Goal: Information Seeking & Learning: Learn about a topic

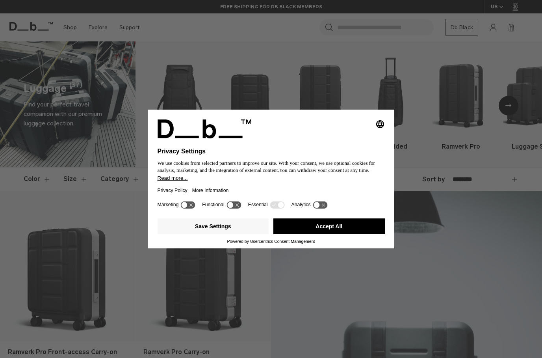
click at [184, 207] on icon at bounding box center [185, 205] width 6 height 6
click at [191, 208] on icon at bounding box center [192, 205] width 6 height 6
click at [236, 208] on icon at bounding box center [234, 204] width 15 height 7
click at [320, 206] on icon at bounding box center [317, 205] width 6 height 6
click at [214, 234] on button "Save Settings" at bounding box center [214, 226] width 112 height 16
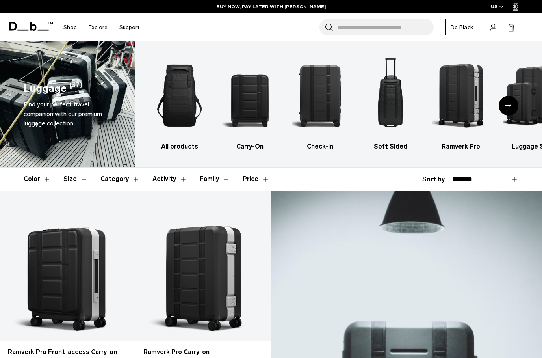
click at [160, 179] on button "Activity" at bounding box center [170, 178] width 35 height 23
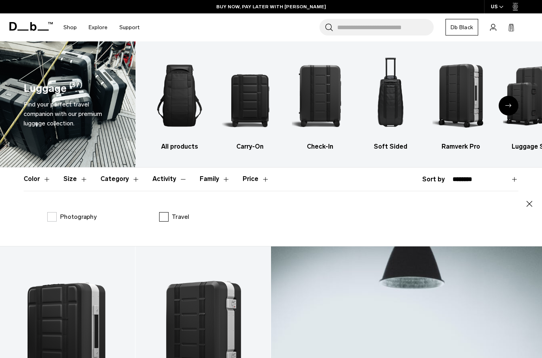
click at [170, 216] on label "Travel" at bounding box center [174, 216] width 30 height 9
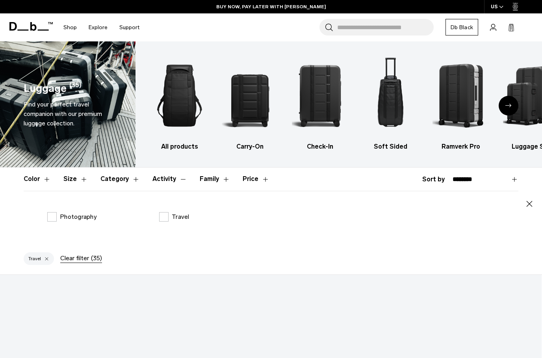
click at [218, 183] on button "Family" at bounding box center [215, 178] width 30 height 23
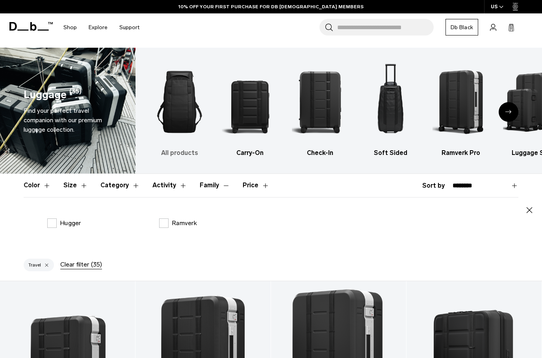
click at [182, 105] on img "1 / 6" at bounding box center [179, 102] width 57 height 85
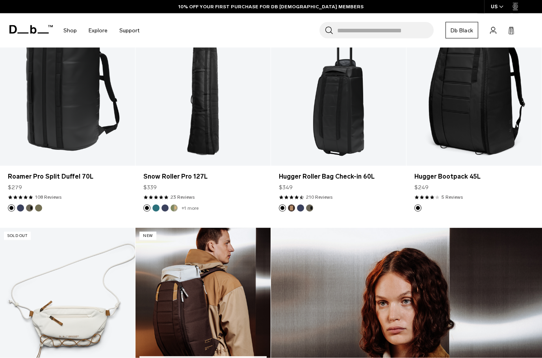
scroll to position [625, 0]
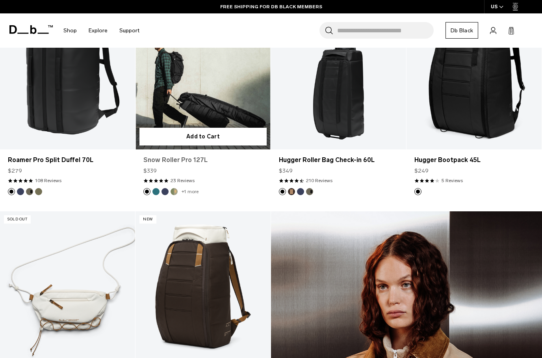
click at [182, 155] on link "Snow Roller Pro 127L" at bounding box center [202, 159] width 119 height 9
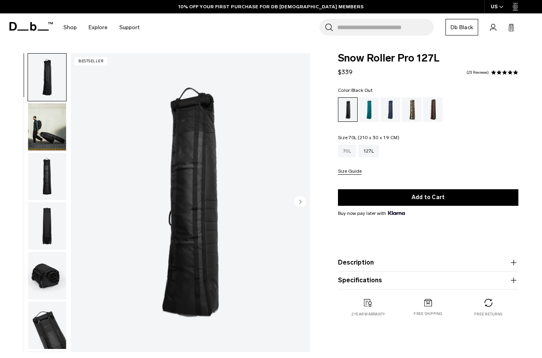
click at [351, 153] on div "70L" at bounding box center [347, 151] width 18 height 13
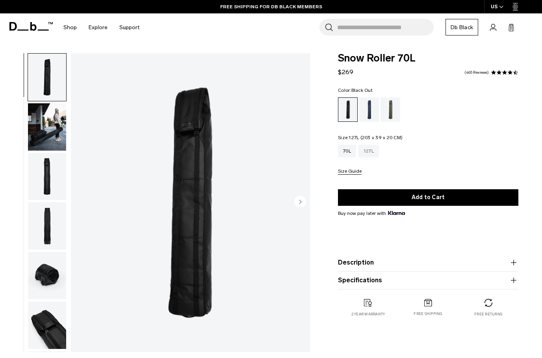
click at [367, 154] on div "127L" at bounding box center [369, 151] width 20 height 13
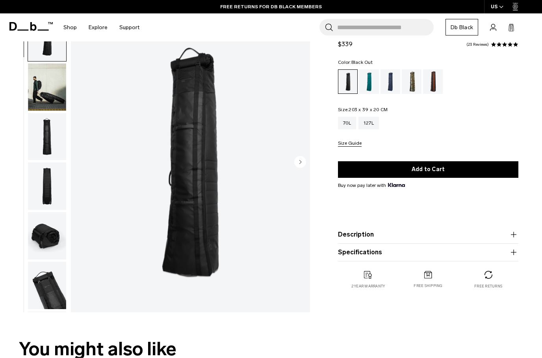
scroll to position [39, 0]
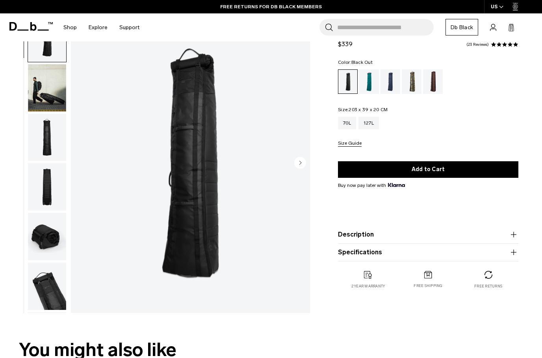
click at [52, 153] on img "button" at bounding box center [47, 137] width 38 height 47
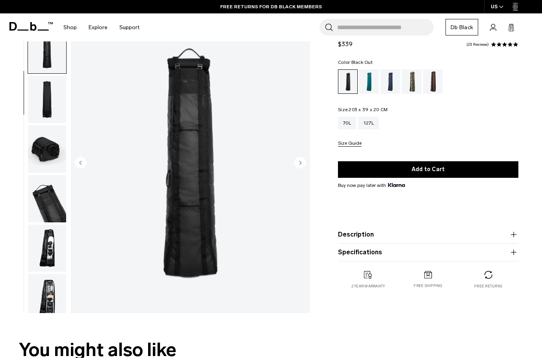
scroll to position [100, 0]
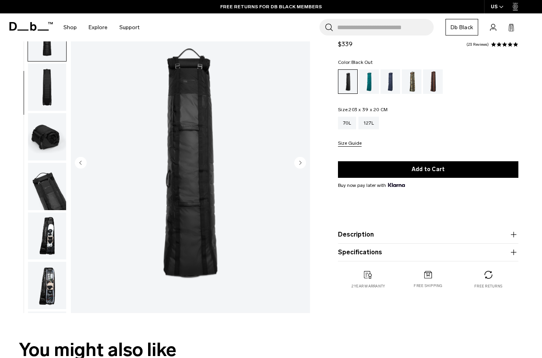
click at [57, 100] on img "button" at bounding box center [47, 86] width 38 height 47
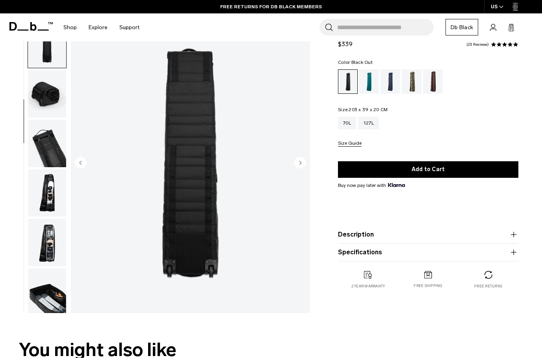
scroll to position [150, 0]
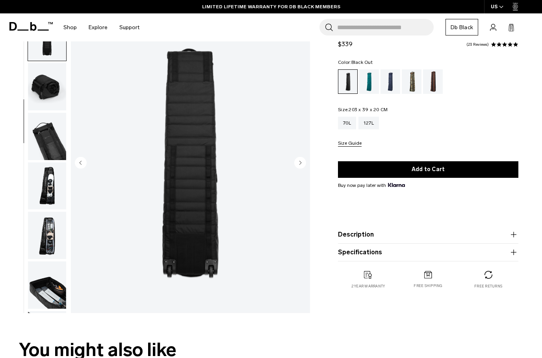
click at [54, 182] on img "button" at bounding box center [47, 185] width 38 height 47
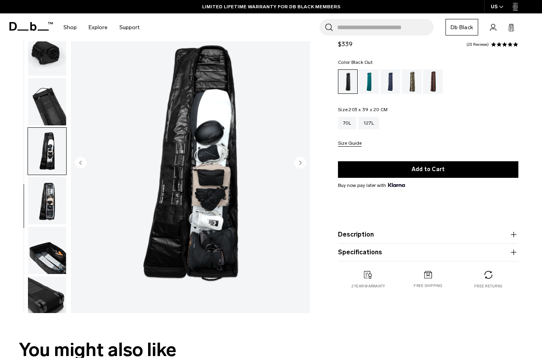
scroll to position [199, 0]
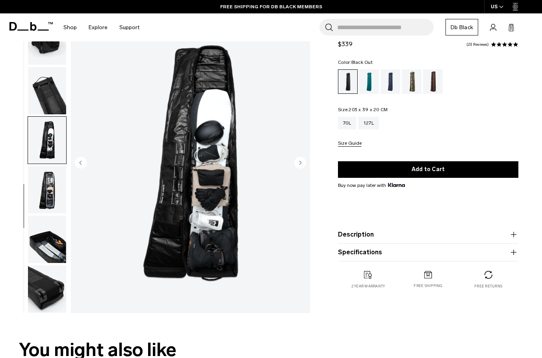
click at [49, 192] on img "button" at bounding box center [47, 189] width 38 height 47
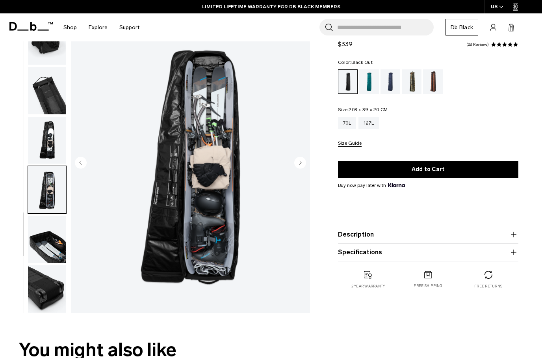
click at [52, 247] on img "button" at bounding box center [47, 239] width 38 height 47
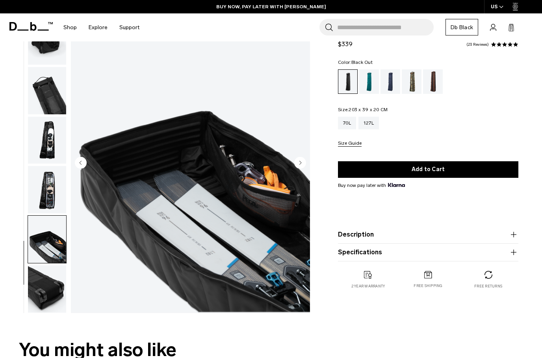
click at [54, 290] on img "button" at bounding box center [47, 288] width 38 height 47
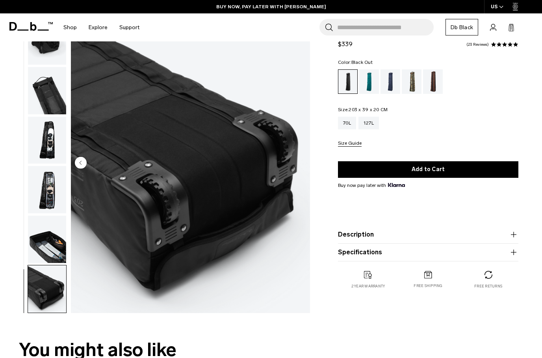
click at [52, 244] on img "button" at bounding box center [47, 239] width 38 height 47
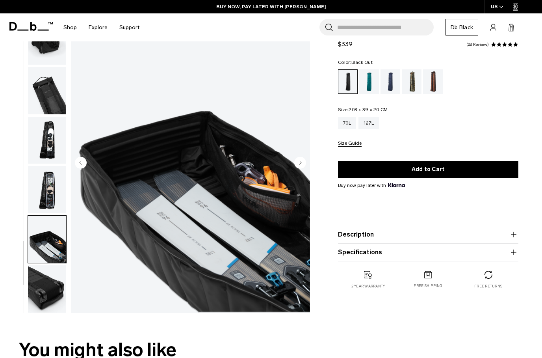
click at [51, 193] on img "button" at bounding box center [47, 189] width 38 height 47
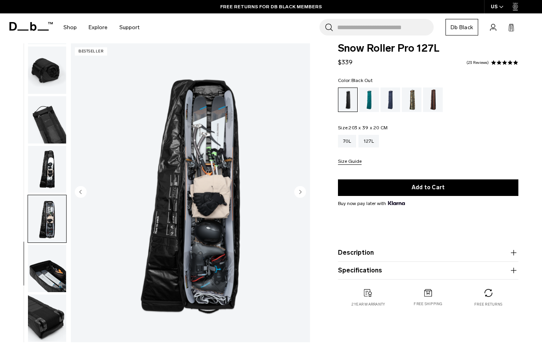
scroll to position [1, 0]
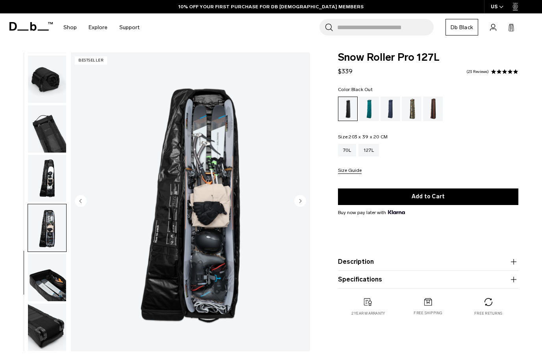
click at [513, 265] on icon "button" at bounding box center [513, 261] width 9 height 9
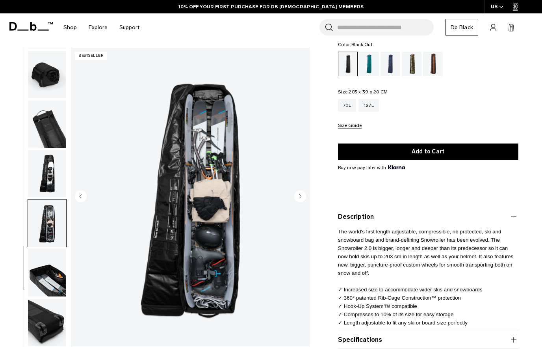
scroll to position [45, 0]
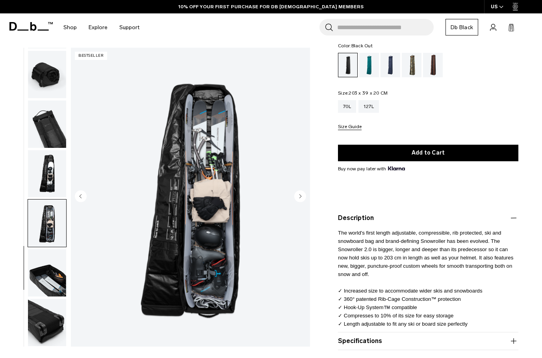
click at [366, 64] on div "Midnight Teal" at bounding box center [369, 65] width 20 height 24
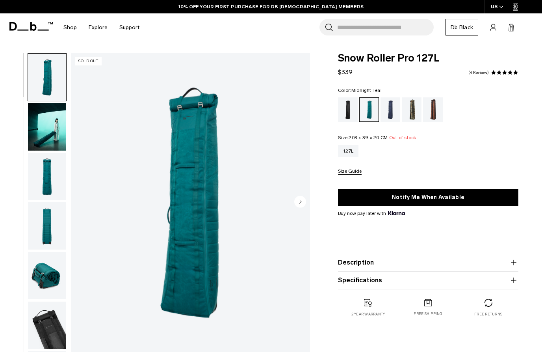
click at [389, 113] on div "Blue Hour" at bounding box center [391, 109] width 20 height 24
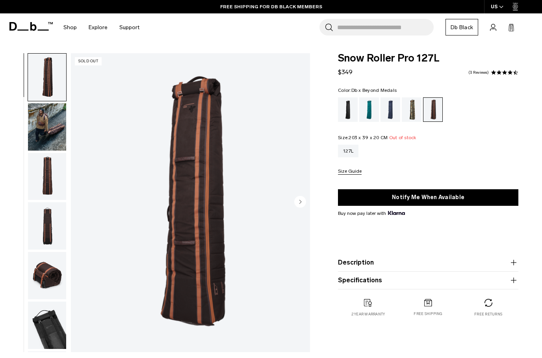
click at [410, 115] on div "Db x Beyond Medals" at bounding box center [412, 109] width 20 height 24
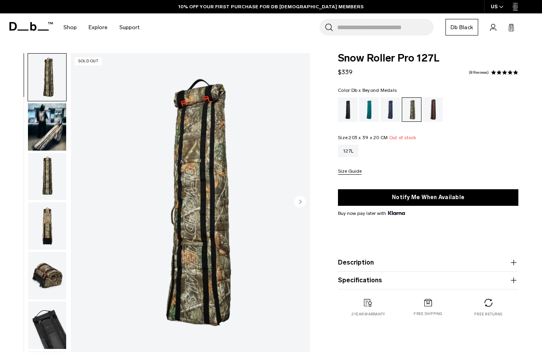
scroll to position [13, 0]
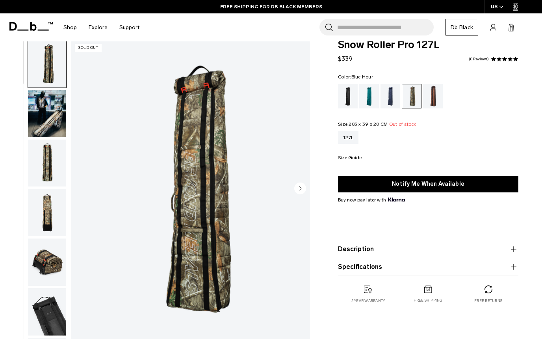
click at [393, 100] on div "Blue Hour" at bounding box center [391, 96] width 20 height 24
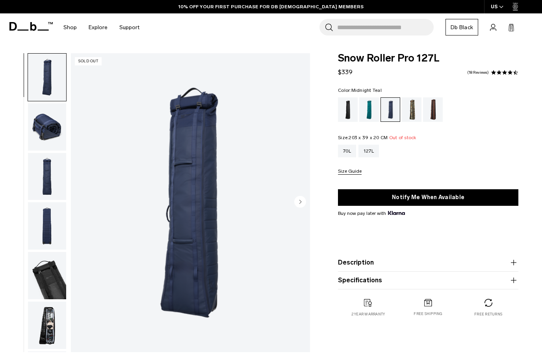
click at [371, 114] on div "Midnight Teal" at bounding box center [369, 109] width 20 height 24
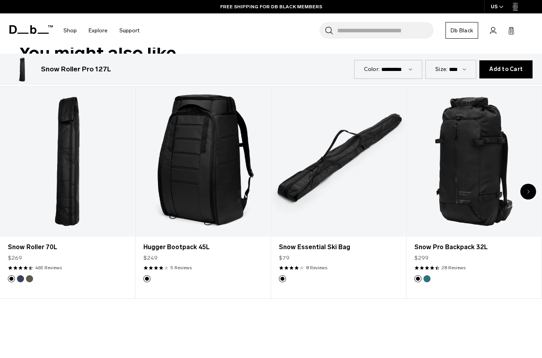
scroll to position [335, 0]
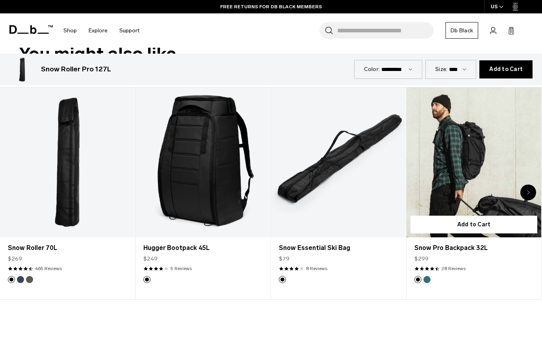
click at [454, 170] on link "Snow Pro Backpack 32L" at bounding box center [474, 162] width 135 height 150
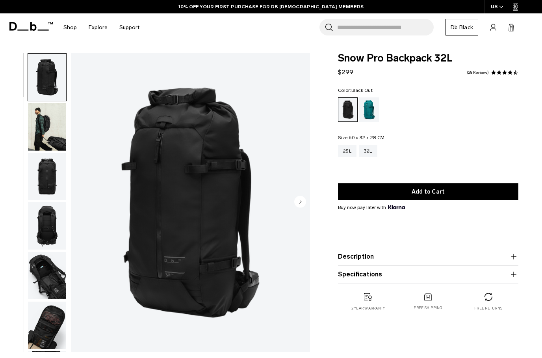
click at [41, 134] on img "button" at bounding box center [47, 126] width 38 height 47
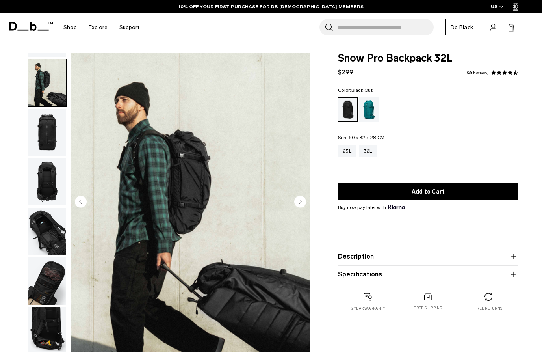
scroll to position [50, 0]
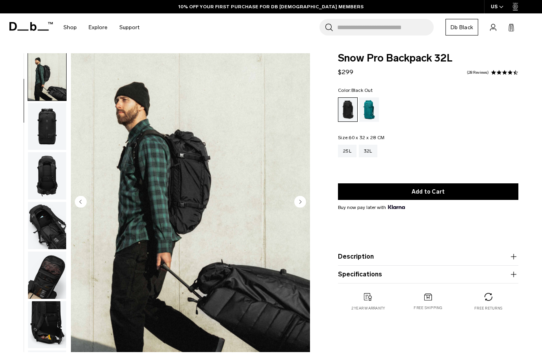
click at [46, 140] on img "button" at bounding box center [47, 126] width 38 height 47
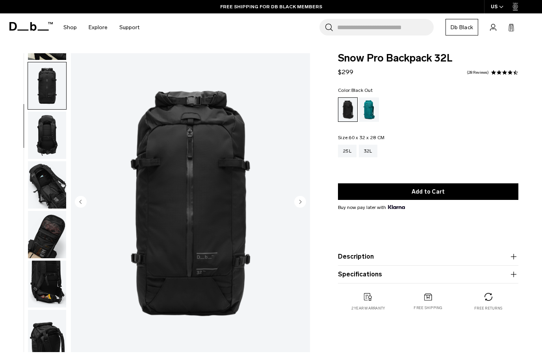
scroll to position [100, 0]
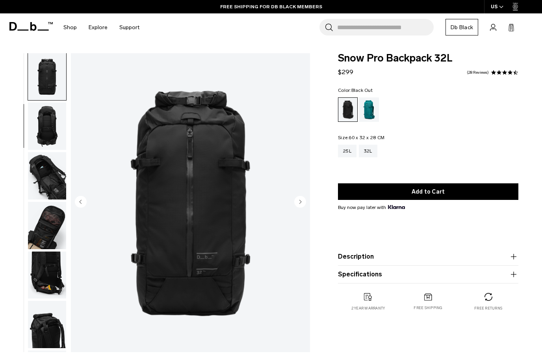
click at [42, 140] on img "button" at bounding box center [47, 125] width 38 height 47
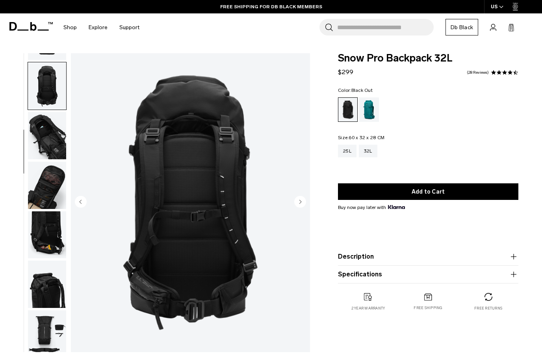
scroll to position [150, 0]
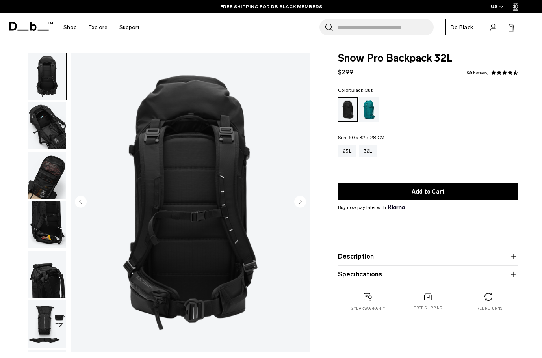
click at [44, 138] on img "button" at bounding box center [47, 125] width 38 height 47
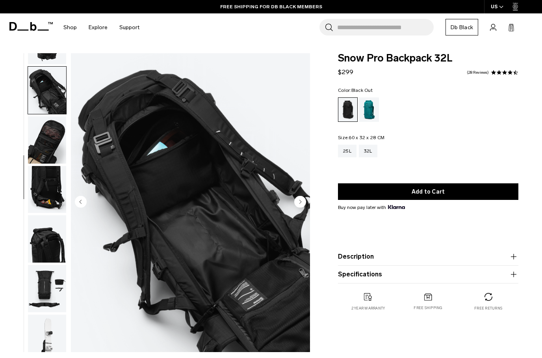
scroll to position [200, 0]
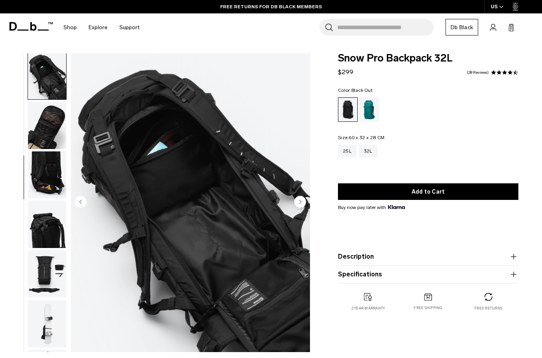
click at [42, 134] on img "button" at bounding box center [47, 125] width 38 height 47
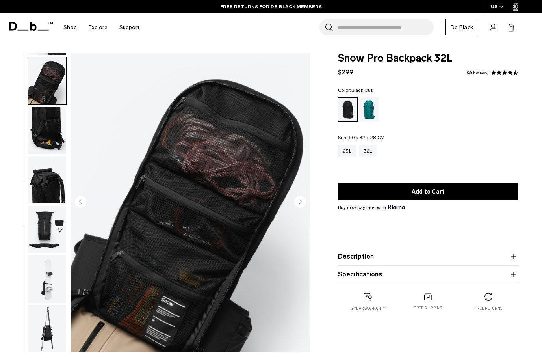
scroll to position [249, 0]
click at [50, 179] on img "button" at bounding box center [47, 178] width 38 height 47
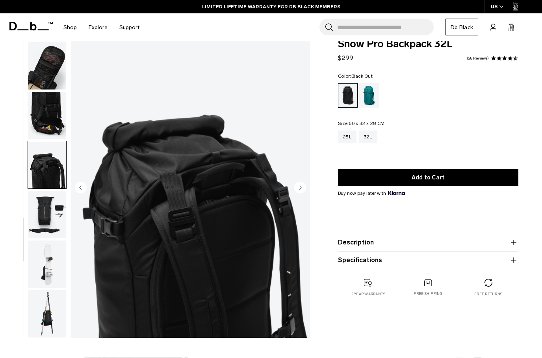
scroll to position [15, 0]
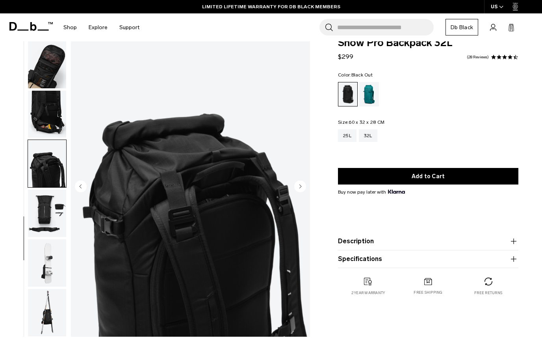
click at [43, 210] on img "button" at bounding box center [47, 213] width 38 height 47
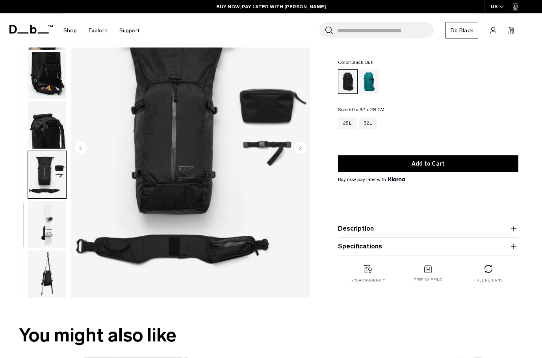
scroll to position [57, 0]
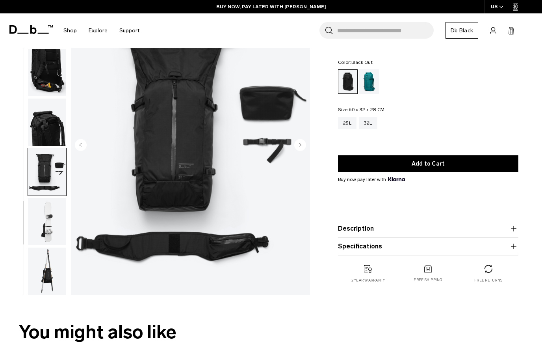
click at [43, 220] on img "button" at bounding box center [47, 221] width 38 height 47
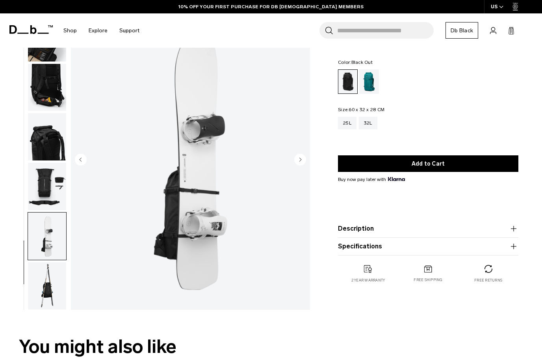
scroll to position [45, 0]
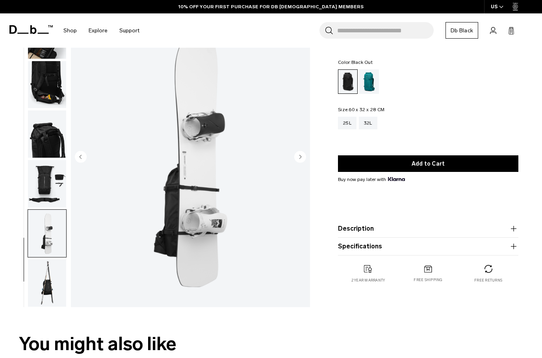
click at [44, 278] on img "button" at bounding box center [47, 282] width 38 height 47
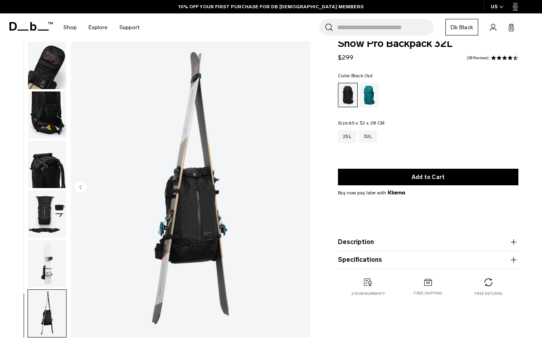
scroll to position [0, 0]
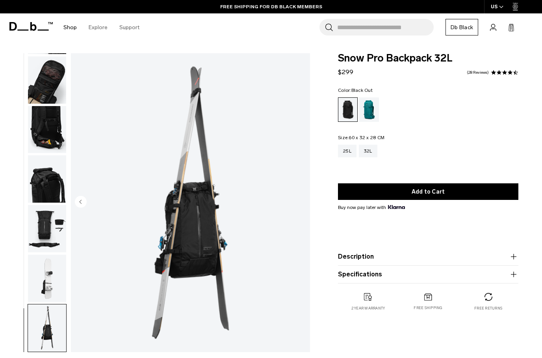
click at [495, 305] on div "Free returns" at bounding box center [488, 302] width 60 height 18
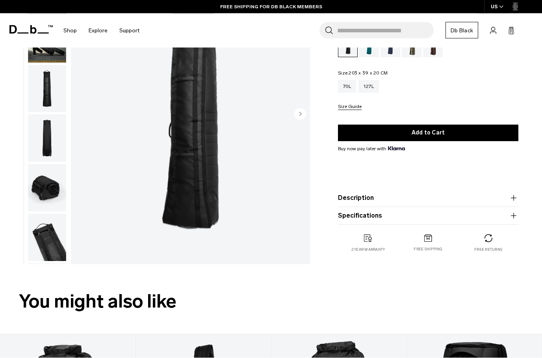
scroll to position [77, 0]
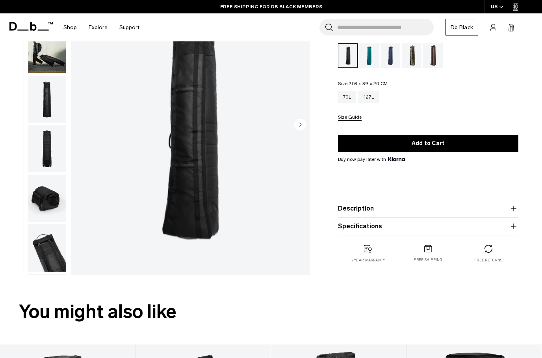
click at [506, 230] on button "Specifications" at bounding box center [428, 225] width 180 height 9
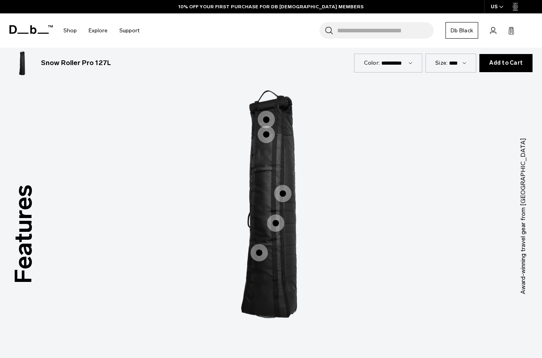
scroll to position [1202, 0]
click at [273, 110] on span "1 / 3" at bounding box center [266, 118] width 17 height 17
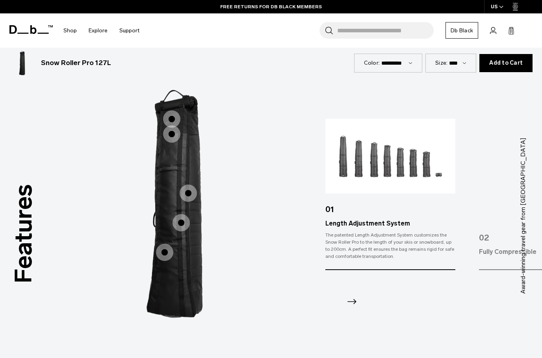
click at [170, 125] on span "1 / 3" at bounding box center [171, 133] width 17 height 17
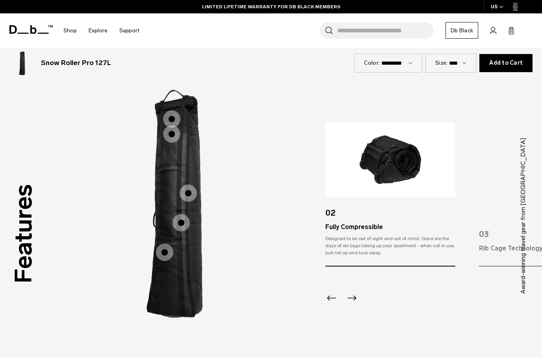
click at [192, 184] on span "1 / 3" at bounding box center [188, 192] width 17 height 17
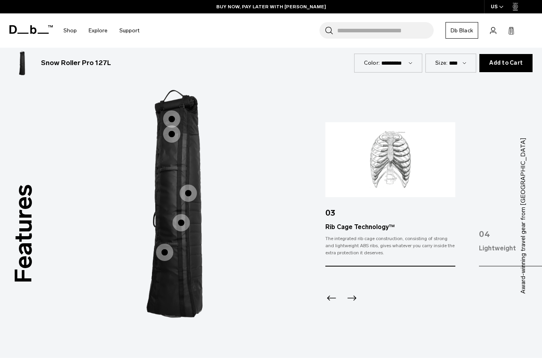
click at [175, 214] on span "1 / 3" at bounding box center [181, 222] width 17 height 17
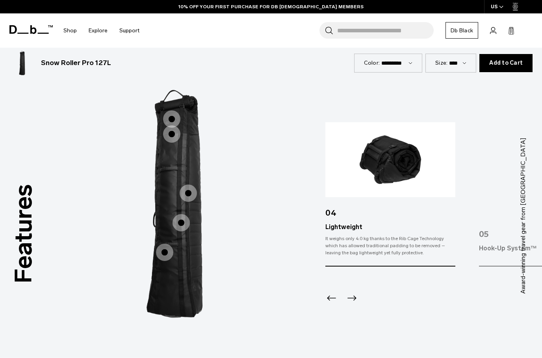
click at [163, 244] on span "1 / 3" at bounding box center [164, 252] width 17 height 17
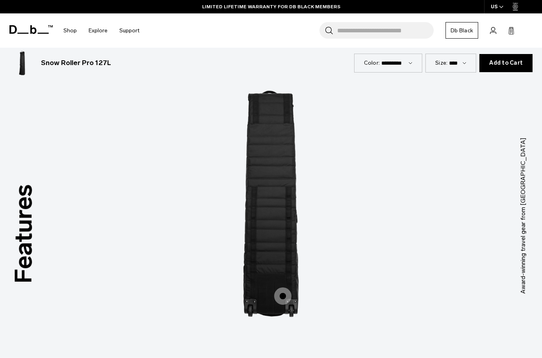
click at [286, 287] on span "2 / 3" at bounding box center [282, 295] width 17 height 17
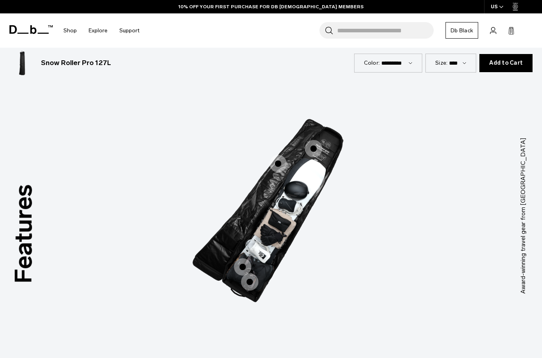
click at [325, 144] on img "3 / 3" at bounding box center [271, 204] width 236 height 296
click at [318, 141] on span "3 / 3" at bounding box center [313, 148] width 17 height 17
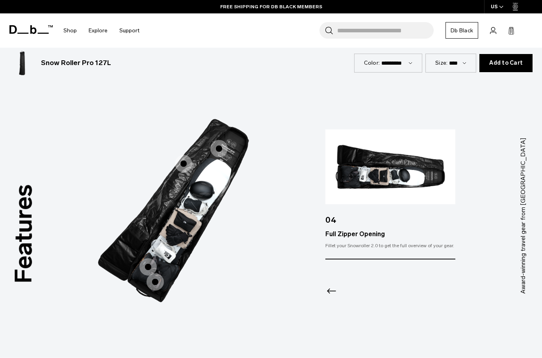
click at [189, 155] on span "3 / 3" at bounding box center [183, 163] width 17 height 17
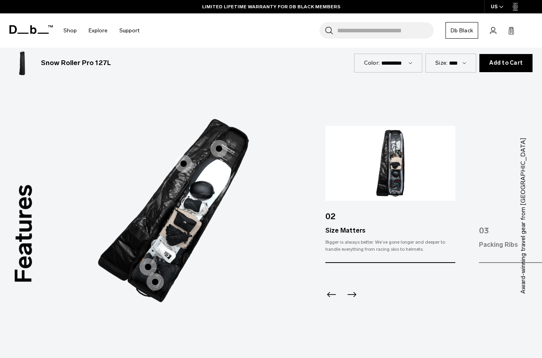
click at [152, 258] on span "3 / 3" at bounding box center [148, 266] width 17 height 17
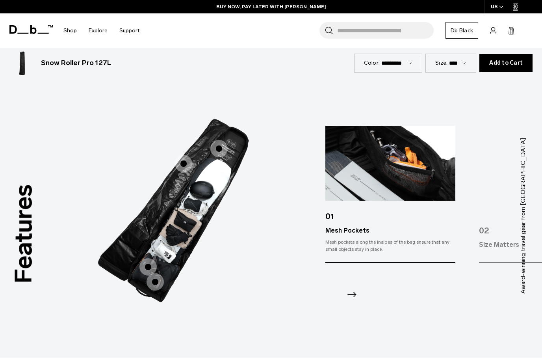
click at [159, 274] on span "3 / 3" at bounding box center [155, 281] width 17 height 17
